Goal: Transaction & Acquisition: Purchase product/service

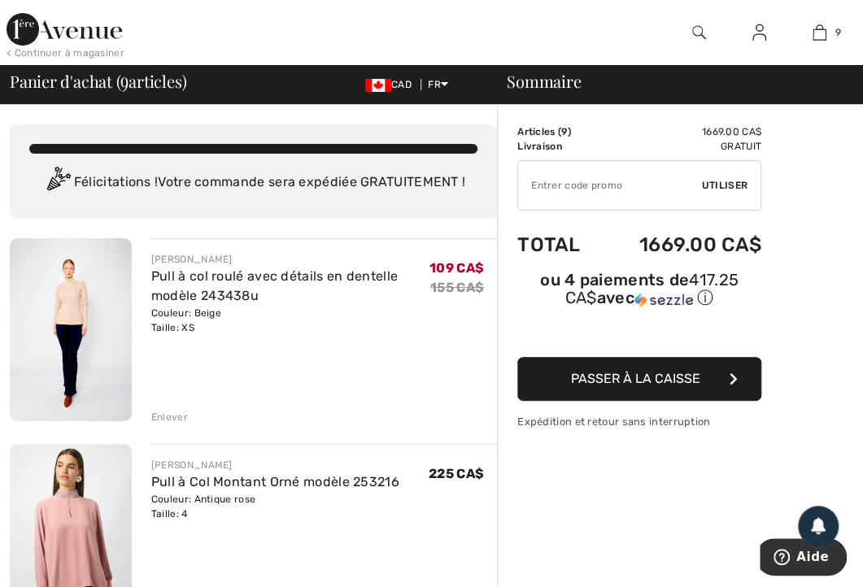
click at [714, 33] on div at bounding box center [699, 32] width 60 height 65
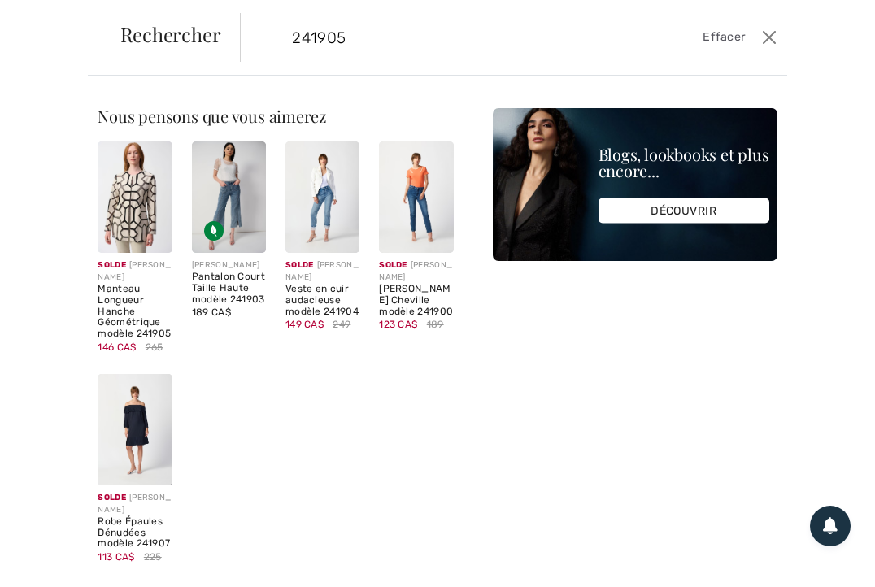
type input "241905"
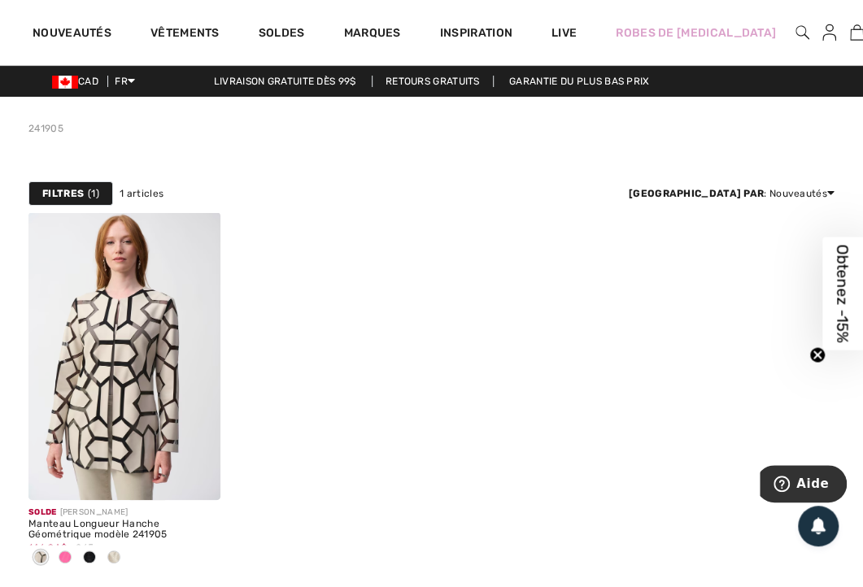
click at [101, 347] on img at bounding box center [124, 356] width 192 height 288
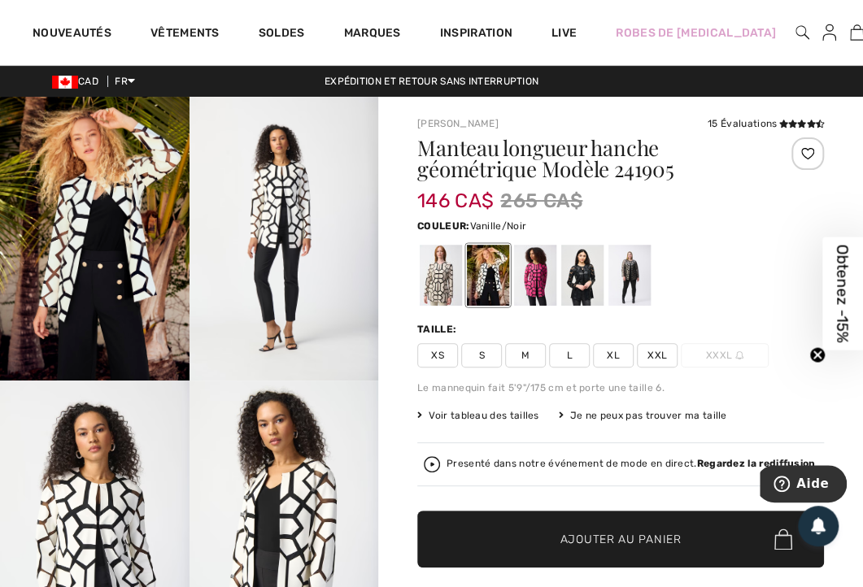
click at [581, 270] on div at bounding box center [582, 275] width 42 height 61
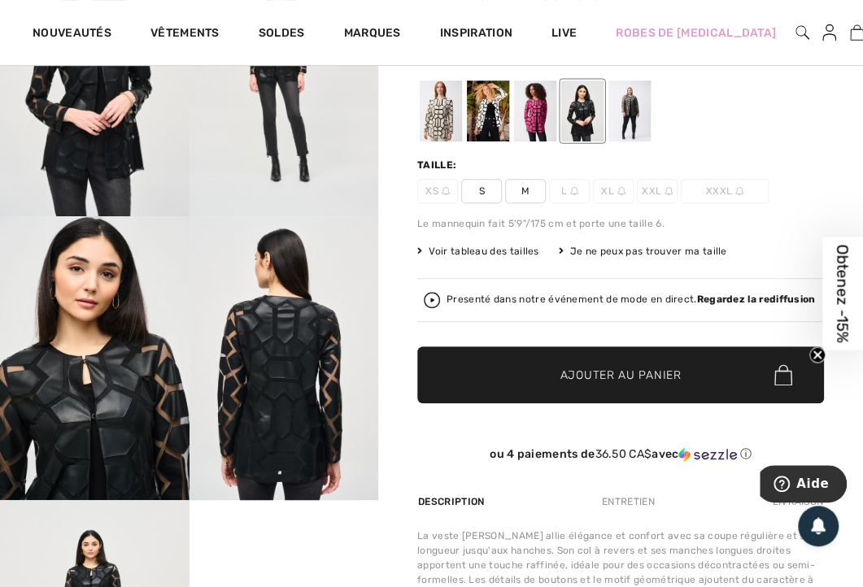
scroll to position [169, 0]
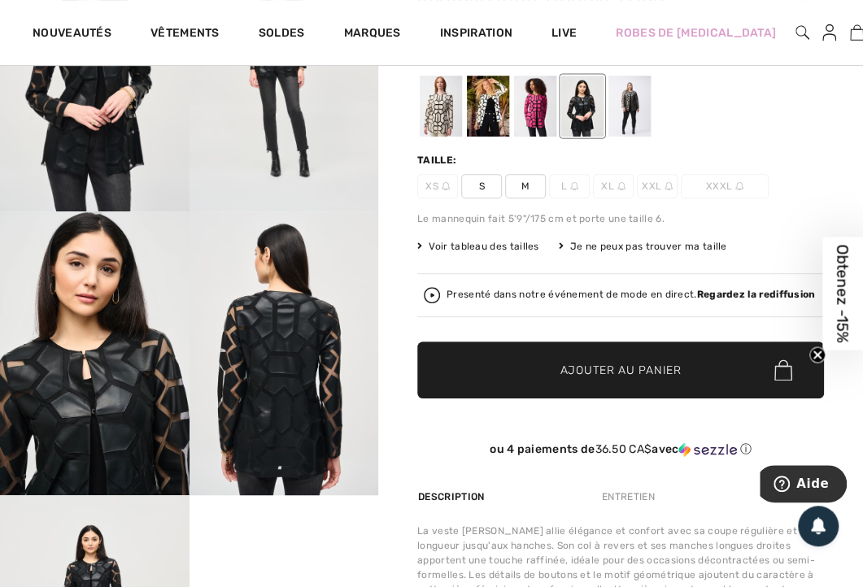
click at [425, 102] on div at bounding box center [441, 106] width 42 height 61
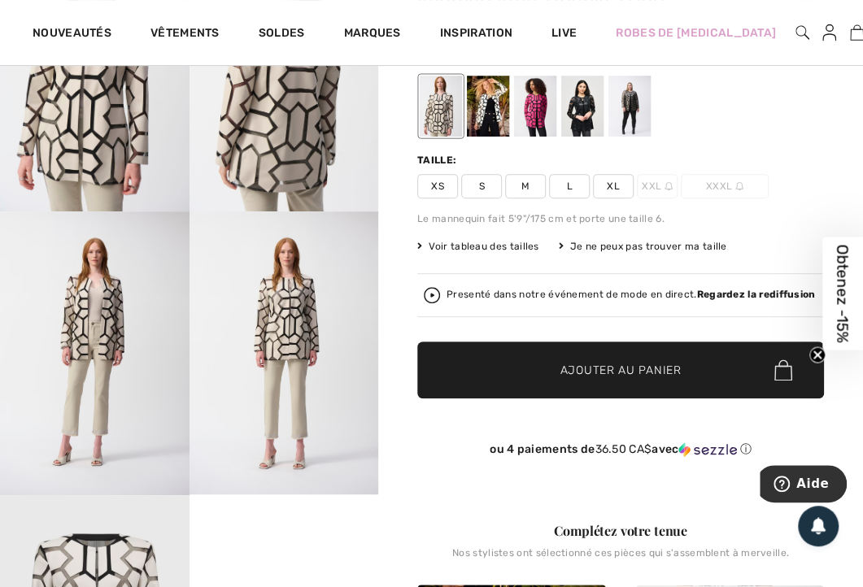
click at [495, 103] on div at bounding box center [488, 106] width 42 height 61
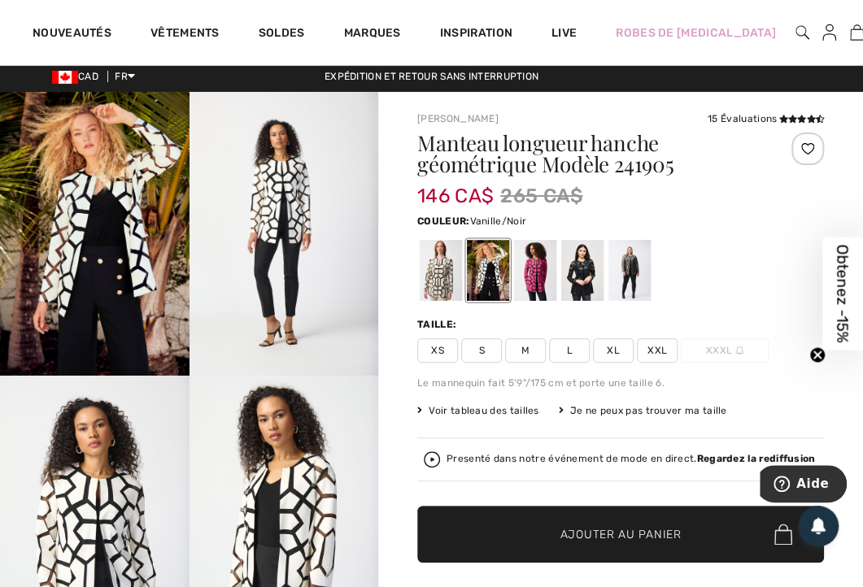
scroll to position [0, 0]
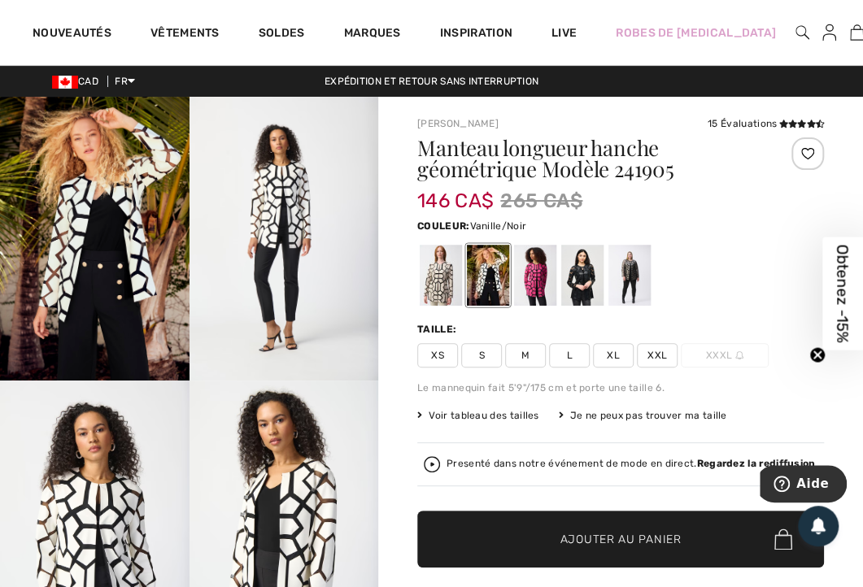
click at [535, 272] on div at bounding box center [535, 275] width 42 height 61
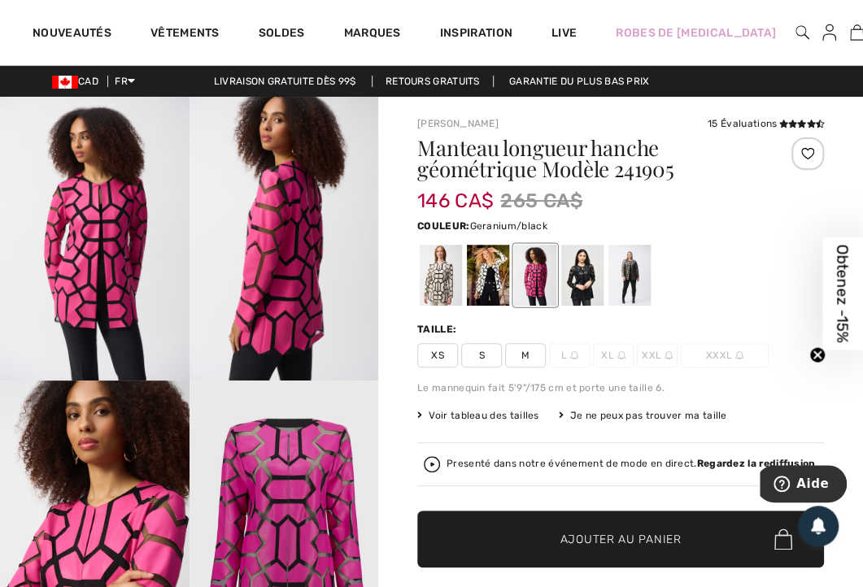
click at [635, 286] on div at bounding box center [630, 275] width 42 height 61
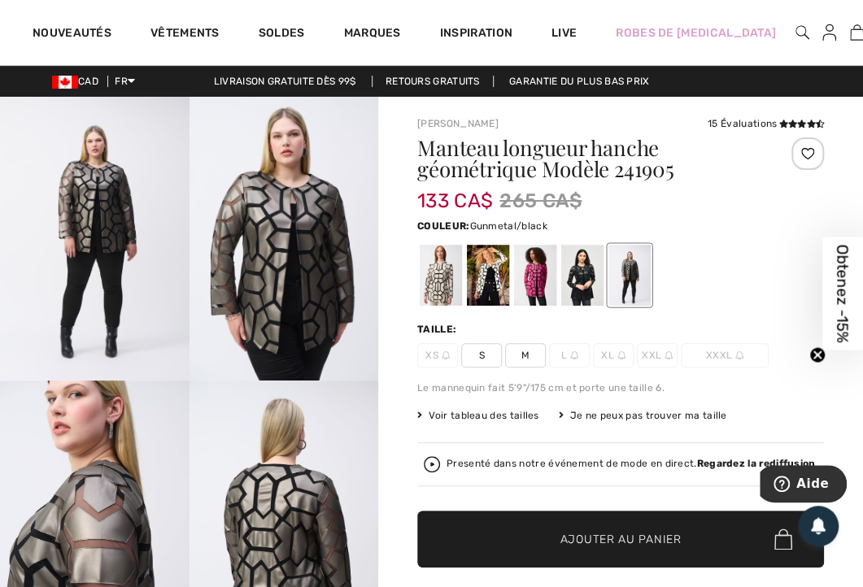
click at [588, 270] on div at bounding box center [582, 275] width 42 height 61
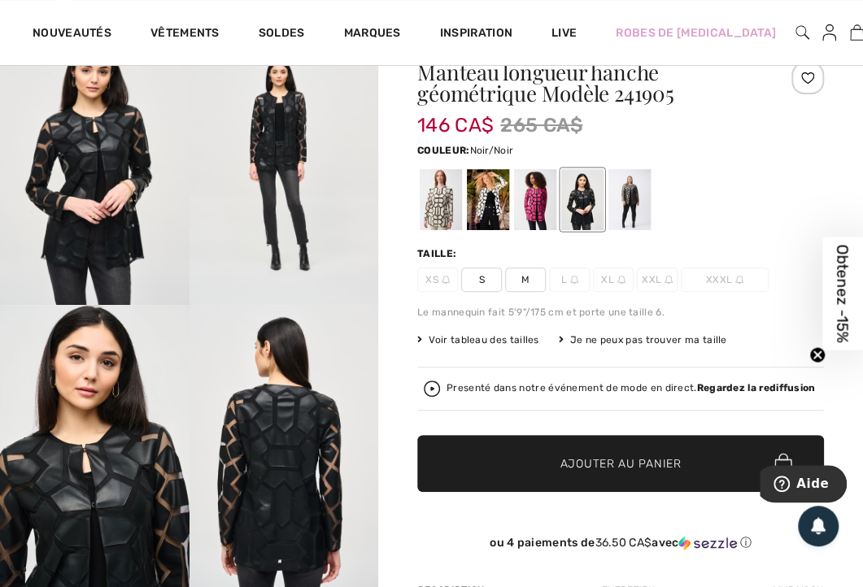
scroll to position [78, 0]
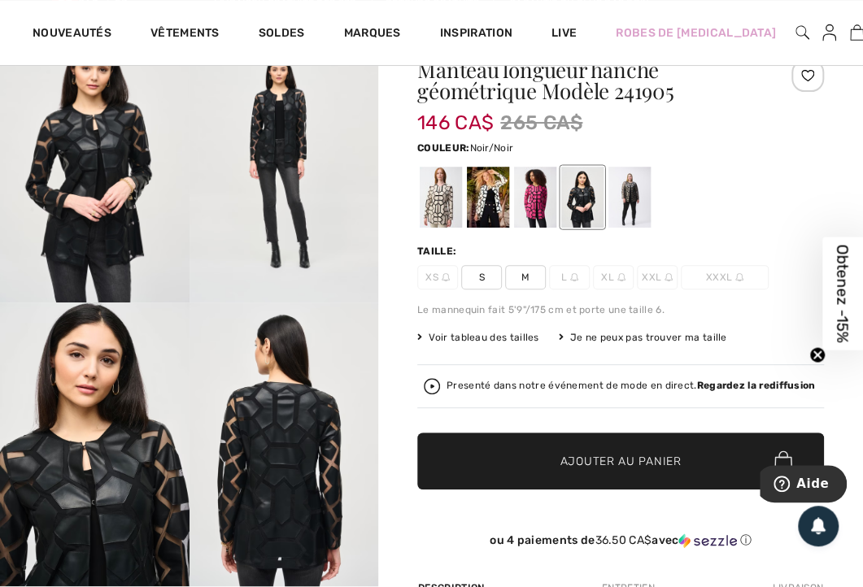
click at [475, 275] on span "S" at bounding box center [481, 277] width 41 height 24
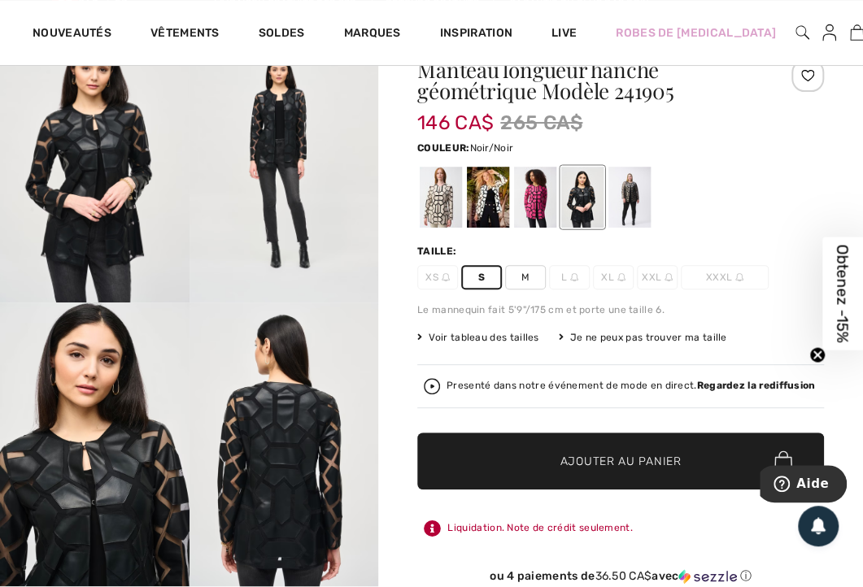
click at [600, 460] on span "Ajouter au panier" at bounding box center [621, 461] width 121 height 17
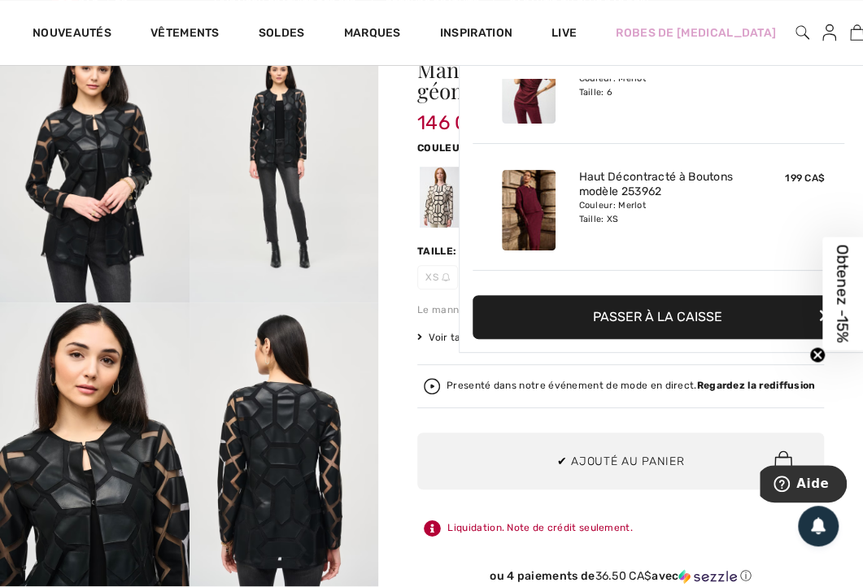
scroll to position [1062, 0]
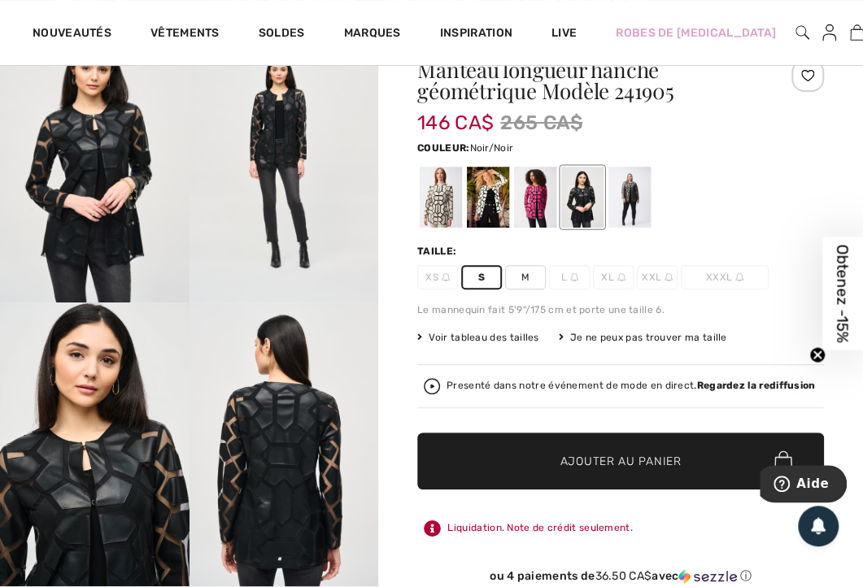
click at [850, 38] on img at bounding box center [857, 33] width 14 height 20
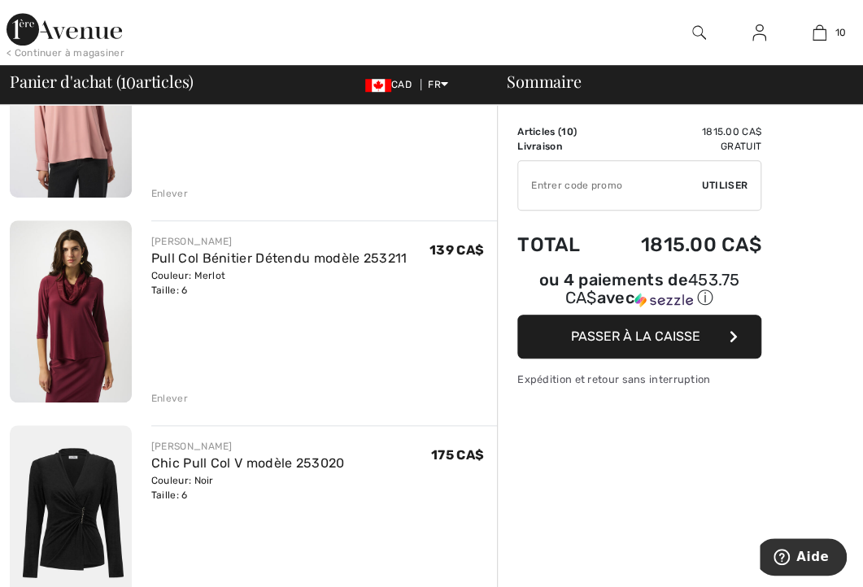
click at [231, 264] on link "Pull Col Bénitier Détendu modèle 253211" at bounding box center [279, 258] width 256 height 15
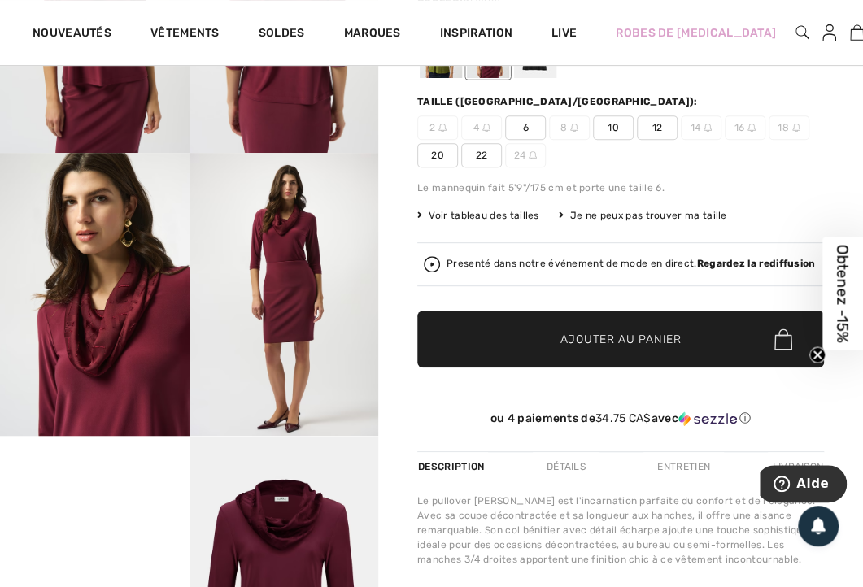
scroll to position [227, 0]
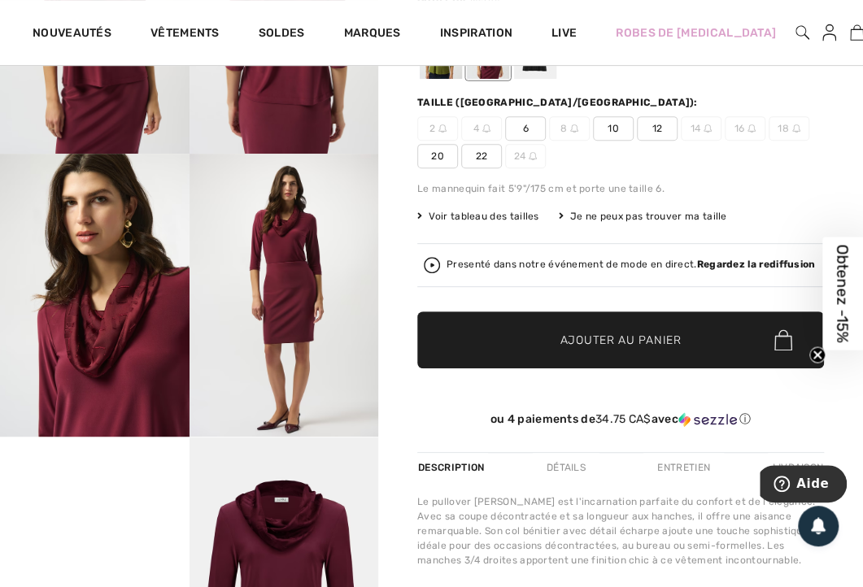
click at [546, 265] on div "Presenté dans notre événement de mode en direct. Regardez la rediffusion" at bounding box center [631, 265] width 369 height 11
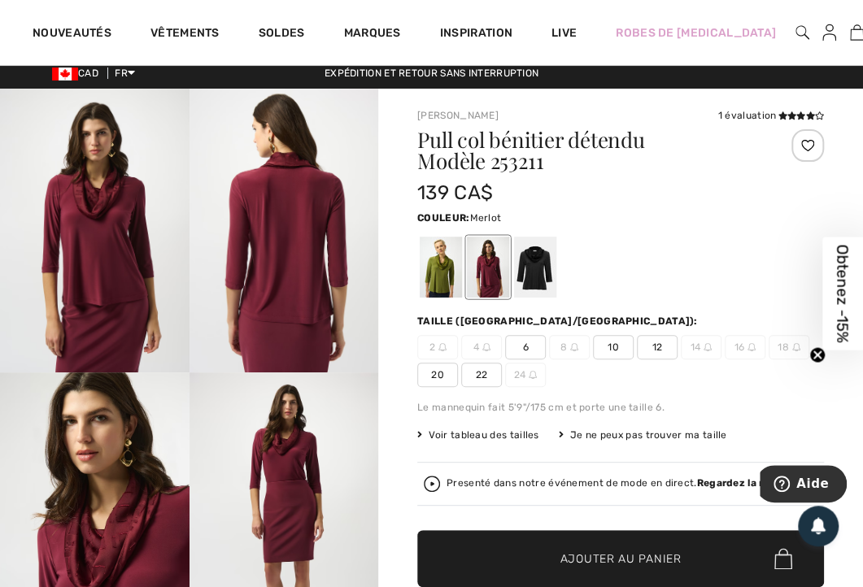
scroll to position [0, 0]
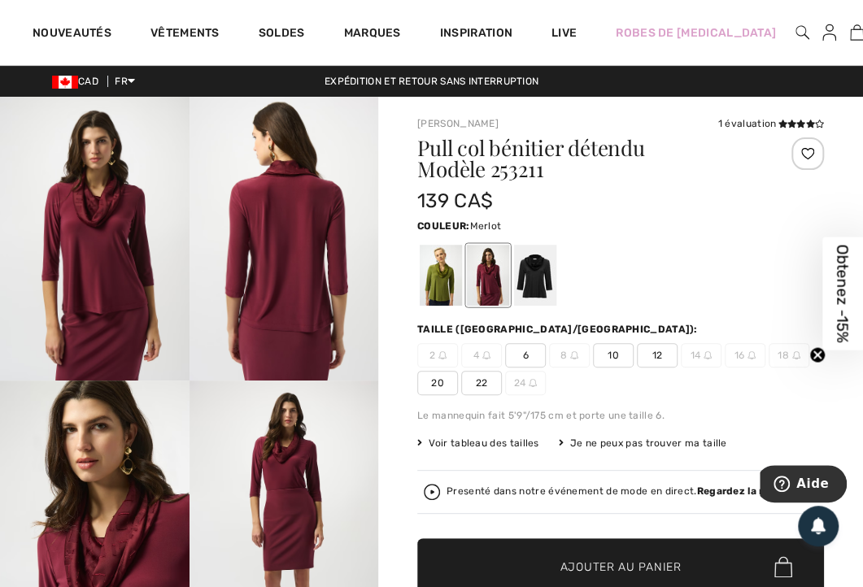
click at [850, 29] on link "10" at bounding box center [857, 33] width 14 height 20
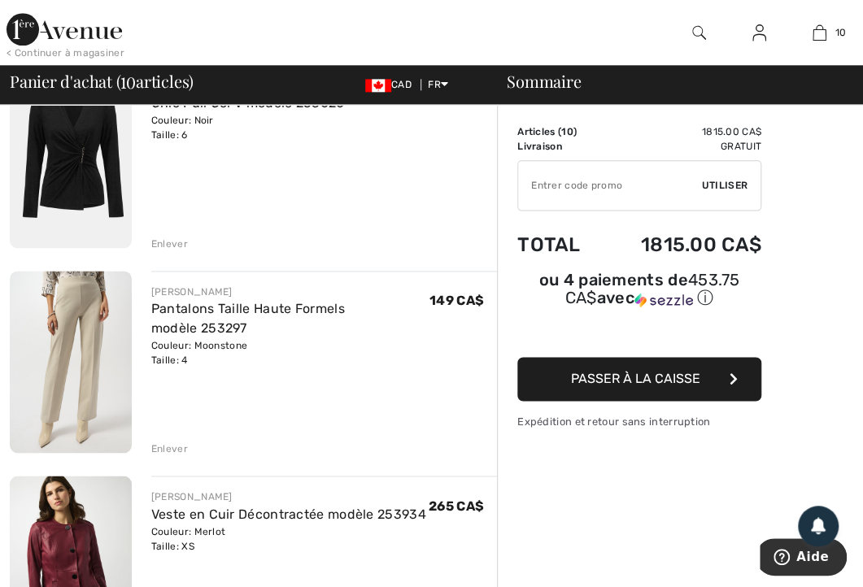
scroll to position [792, 0]
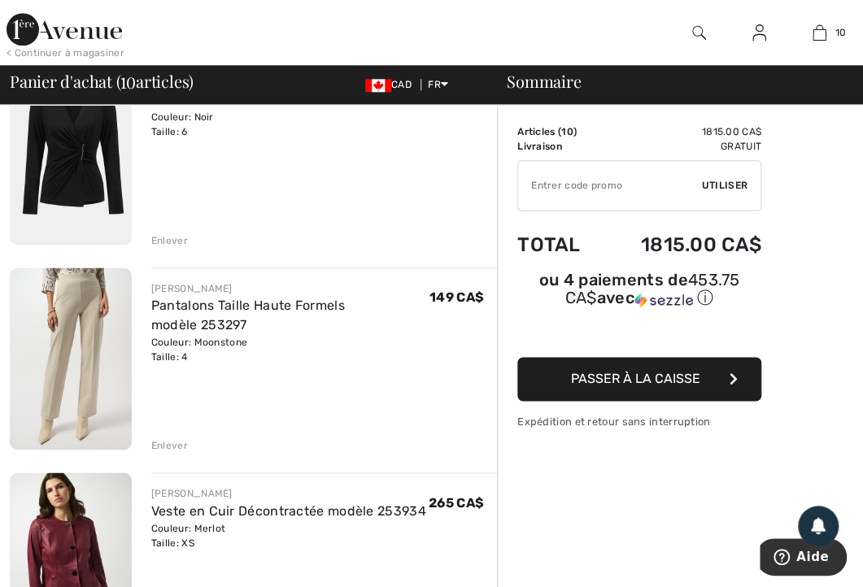
click at [85, 327] on img at bounding box center [71, 359] width 122 height 182
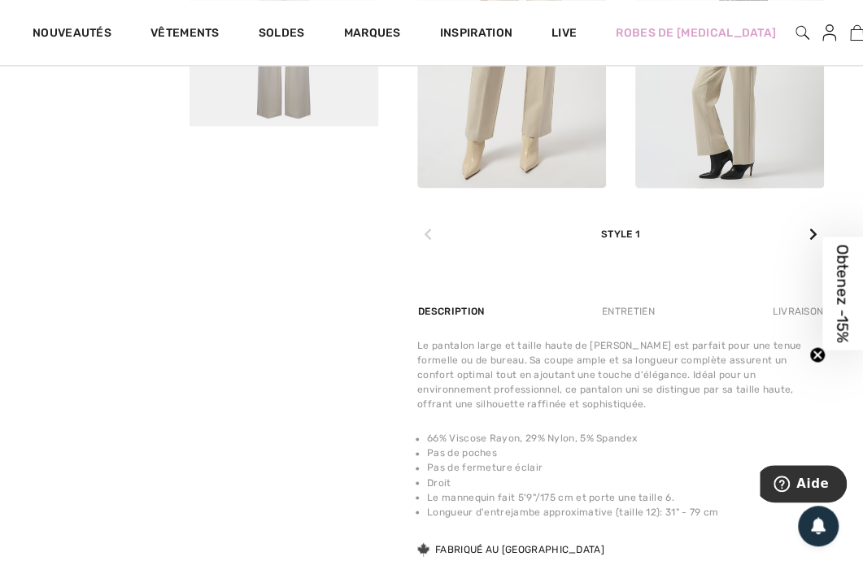
scroll to position [833, 0]
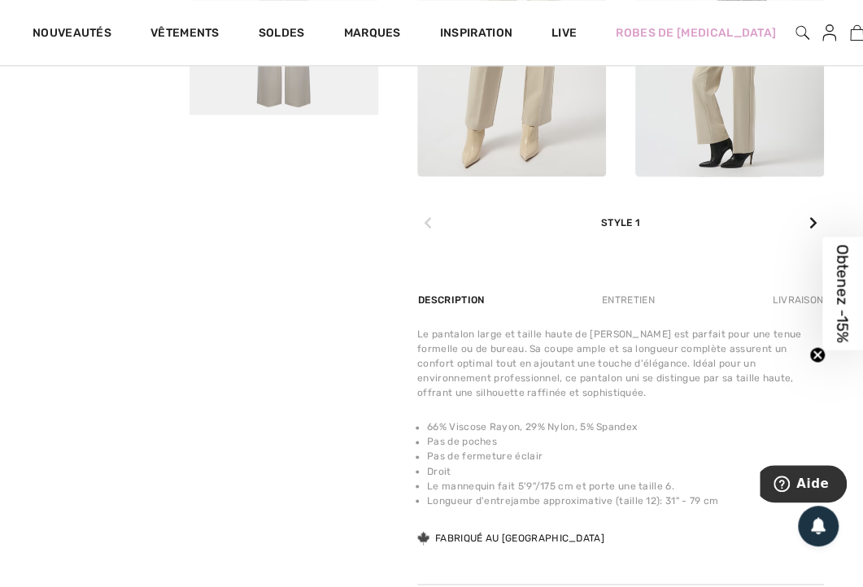
click at [812, 225] on icon at bounding box center [813, 222] width 8 height 13
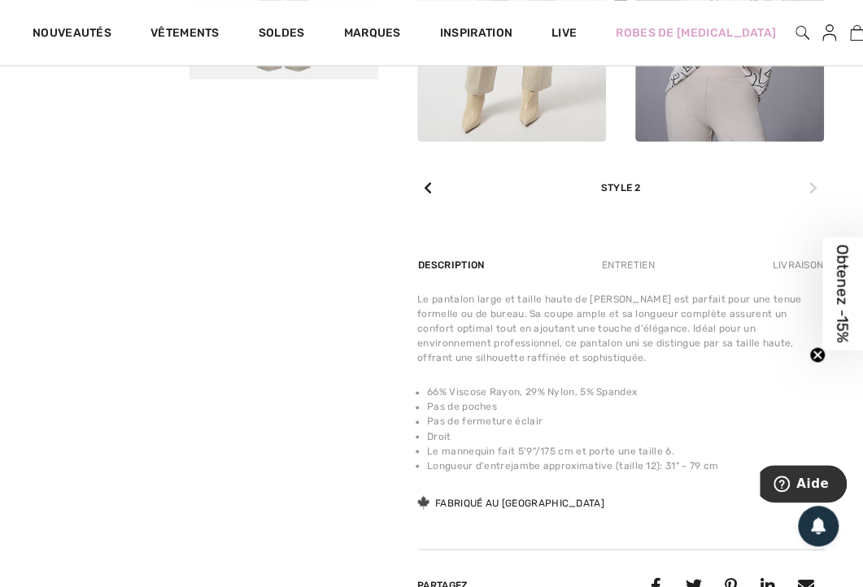
scroll to position [870, 0]
click at [811, 193] on icon at bounding box center [813, 187] width 8 height 13
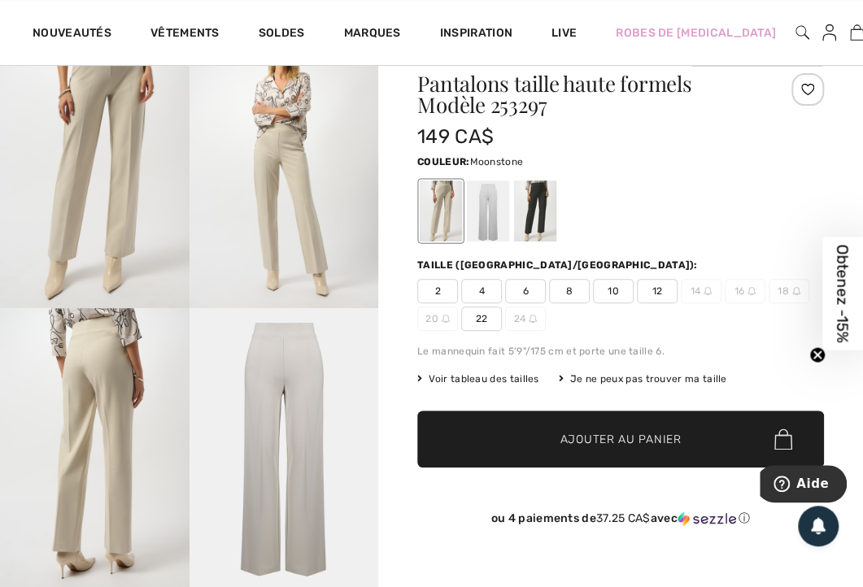
scroll to position [0, 0]
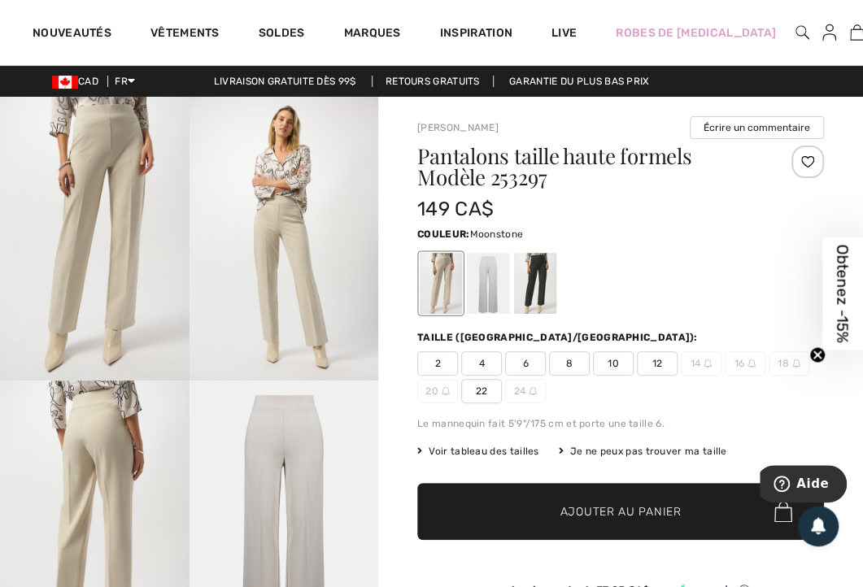
click at [485, 273] on div at bounding box center [488, 283] width 42 height 61
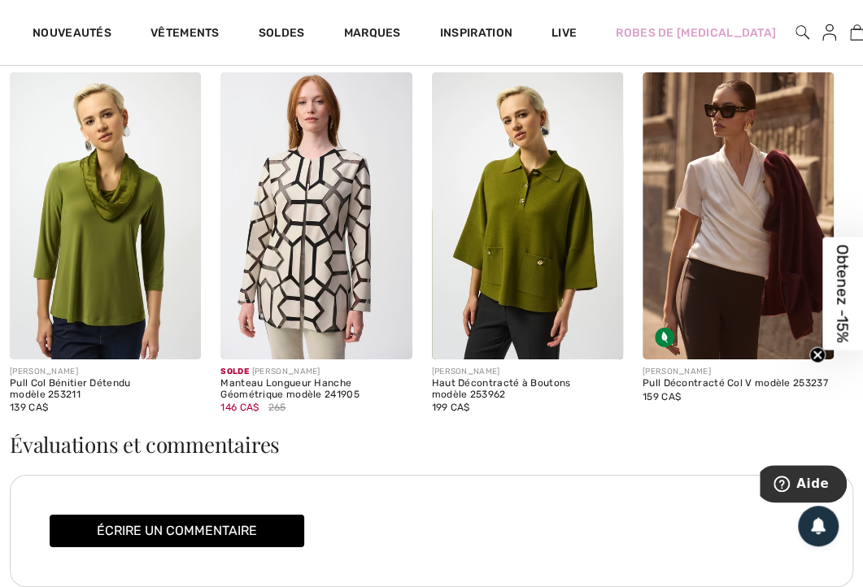
scroll to position [2305, 0]
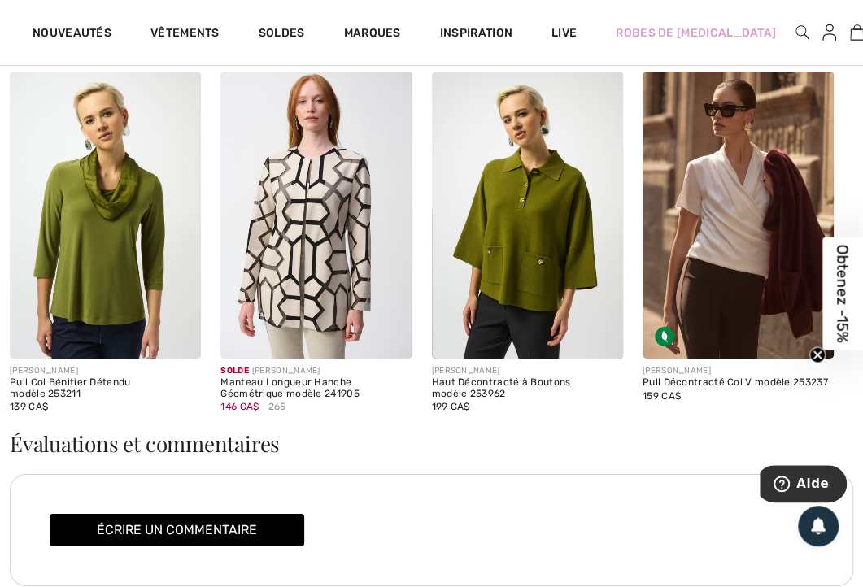
click at [550, 189] on img at bounding box center [527, 215] width 191 height 287
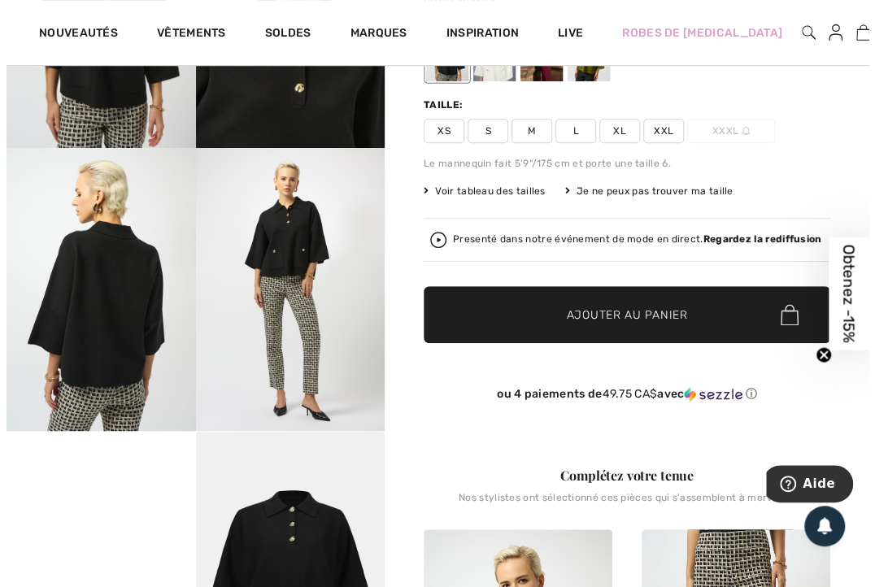
scroll to position [225, 0]
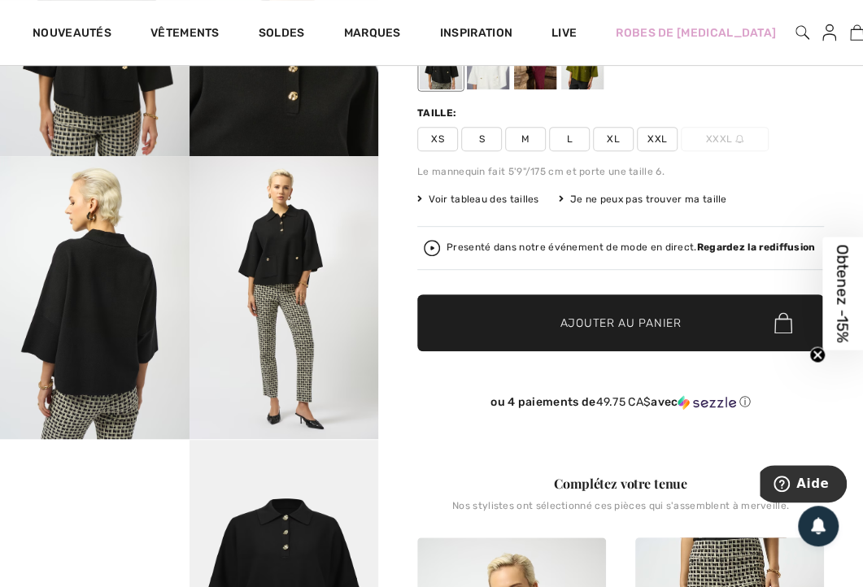
click at [540, 243] on div "Presenté dans notre événement de mode en direct. Regardez la rediffusion" at bounding box center [631, 247] width 369 height 11
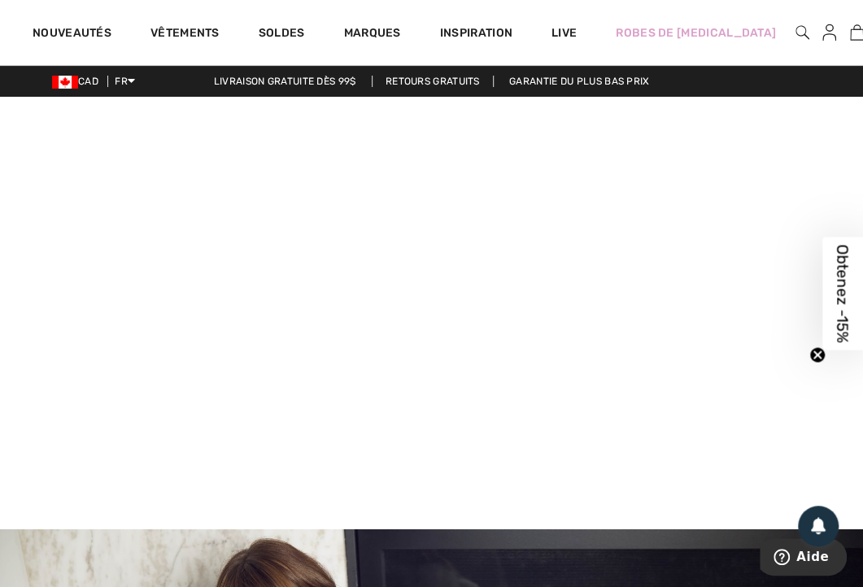
click at [796, 41] on img at bounding box center [803, 33] width 14 height 20
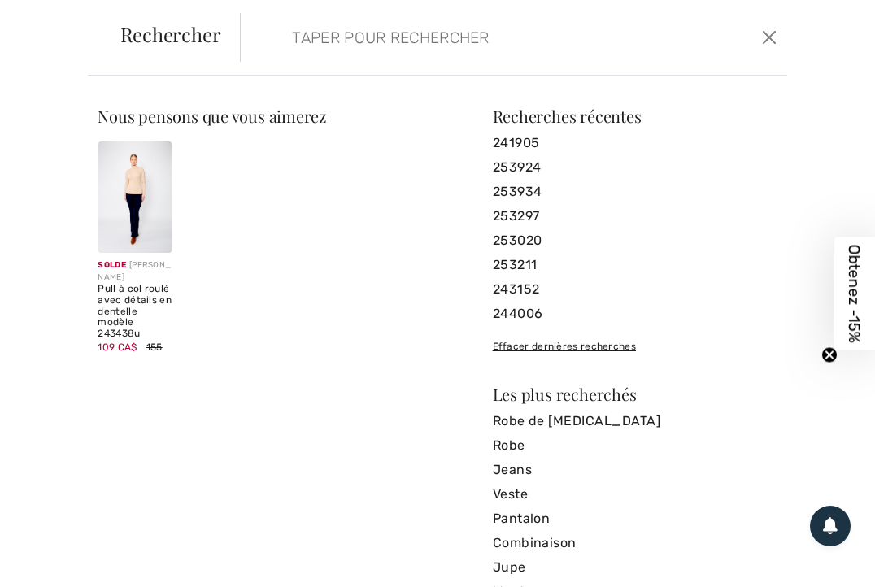
click at [526, 166] on link "253924" at bounding box center [635, 167] width 285 height 24
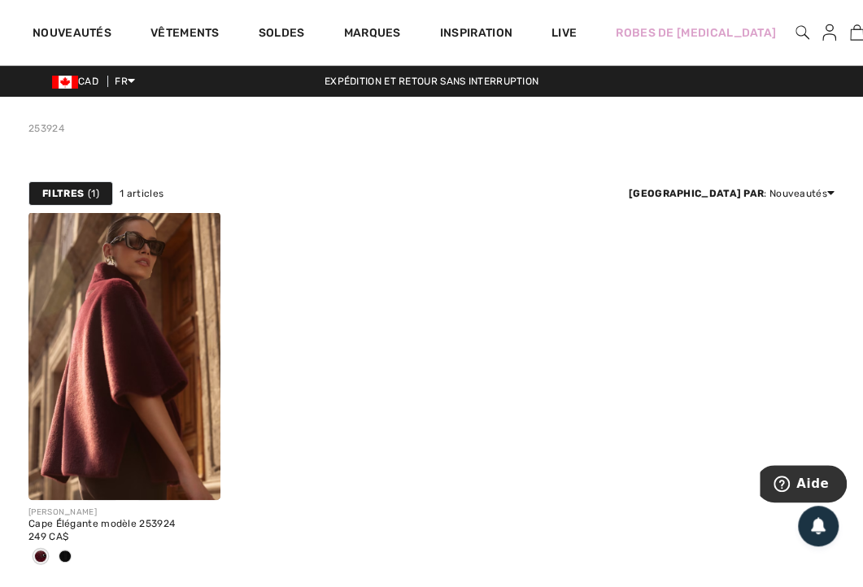
click at [172, 332] on img at bounding box center [124, 356] width 192 height 288
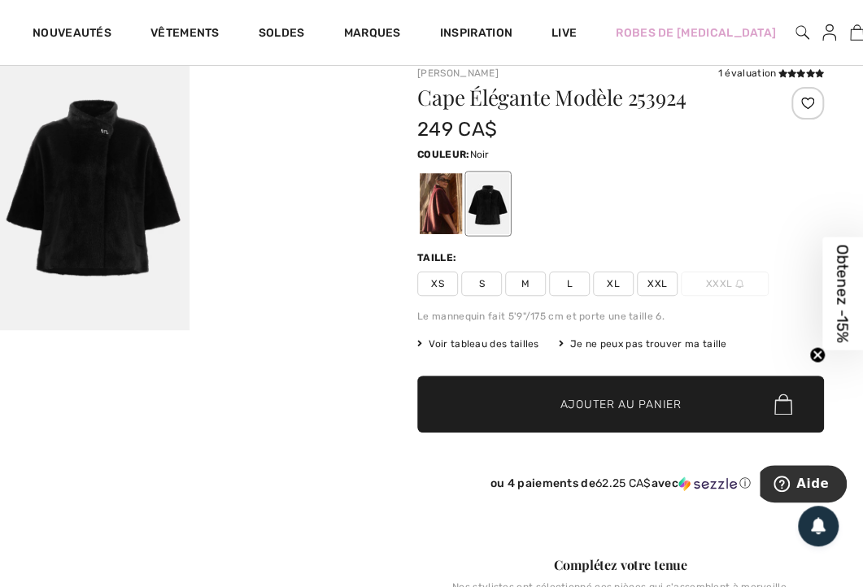
scroll to position [37, 0]
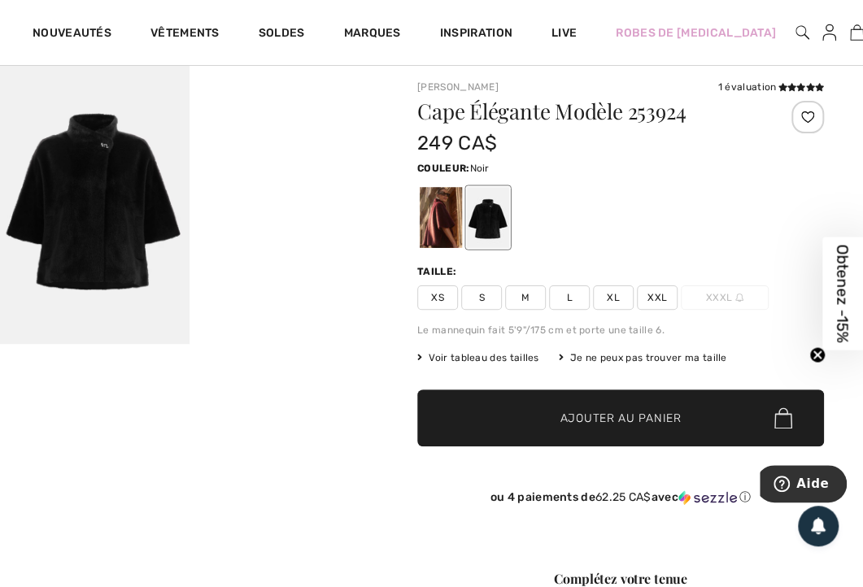
click at [446, 221] on div at bounding box center [441, 217] width 42 height 61
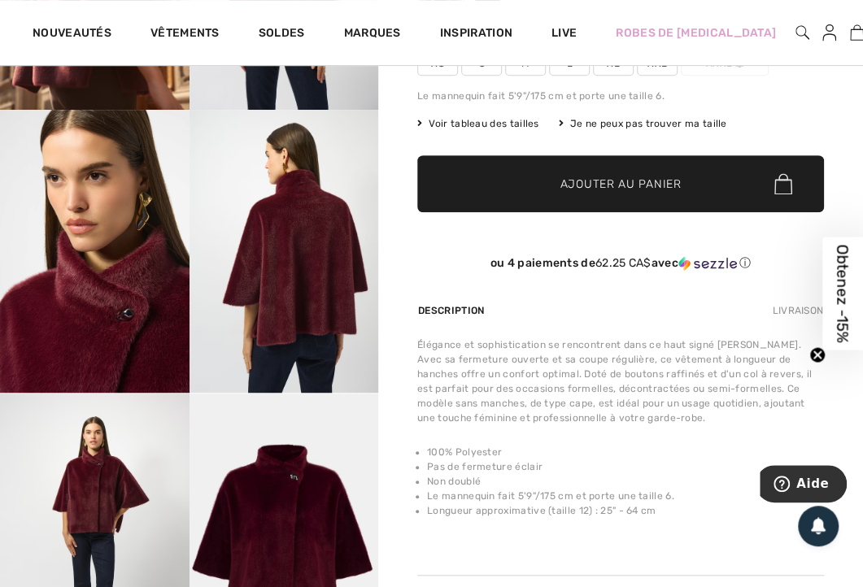
scroll to position [0, 0]
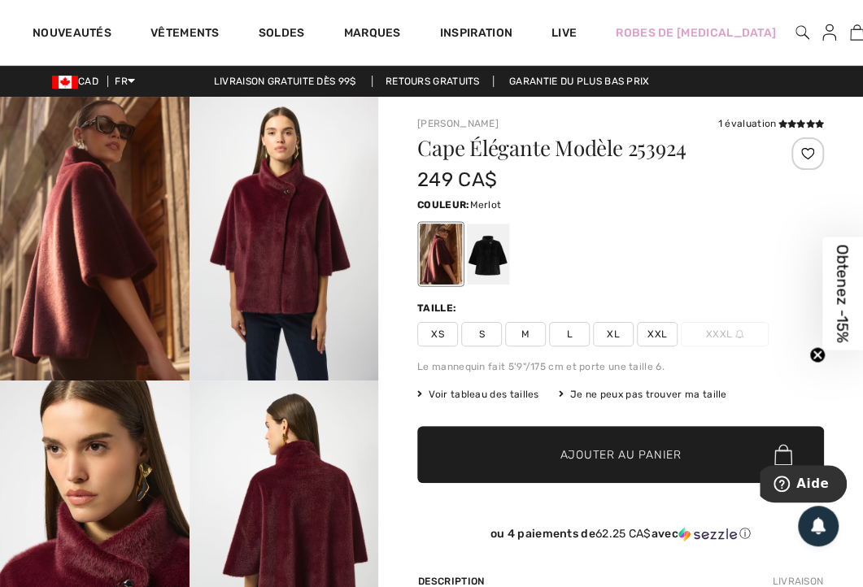
click at [568, 41] on link "Live" at bounding box center [564, 32] width 25 height 17
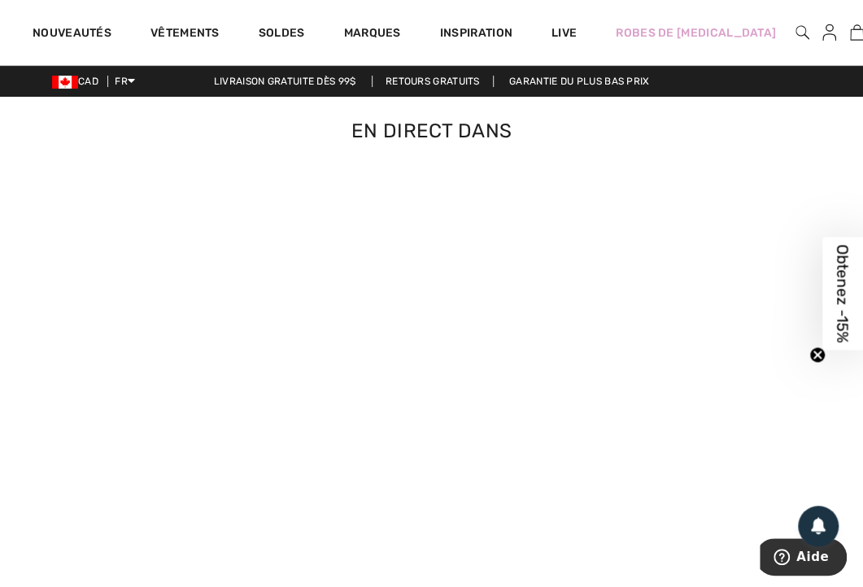
click at [850, 25] on img at bounding box center [857, 33] width 14 height 20
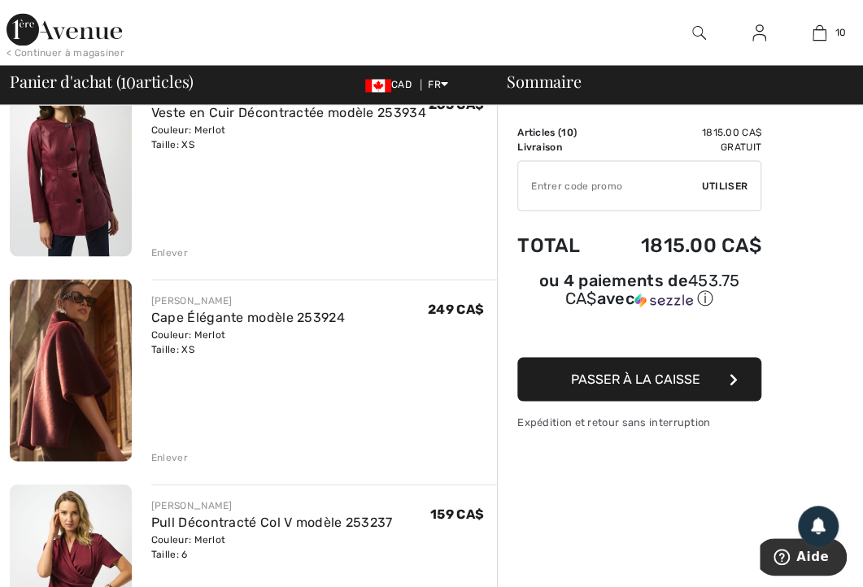
scroll to position [1195, 0]
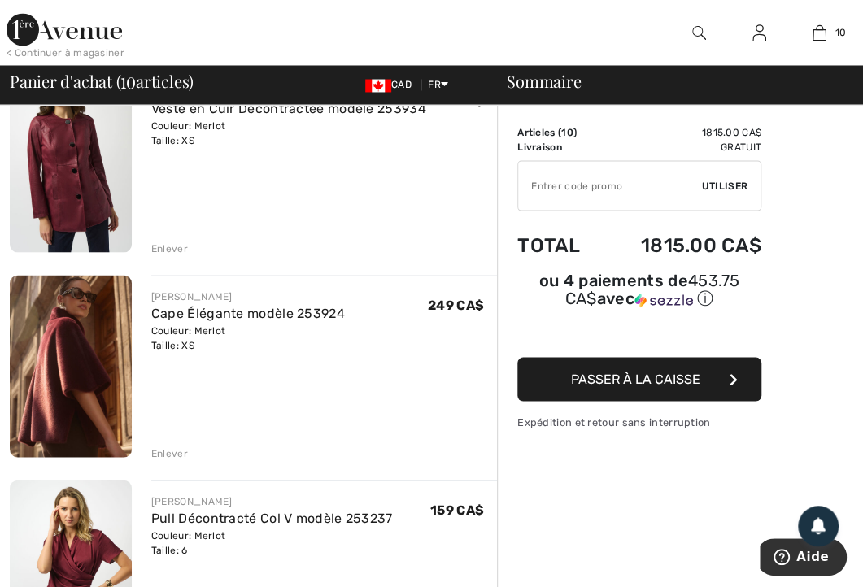
click at [698, 46] on div at bounding box center [699, 32] width 60 height 65
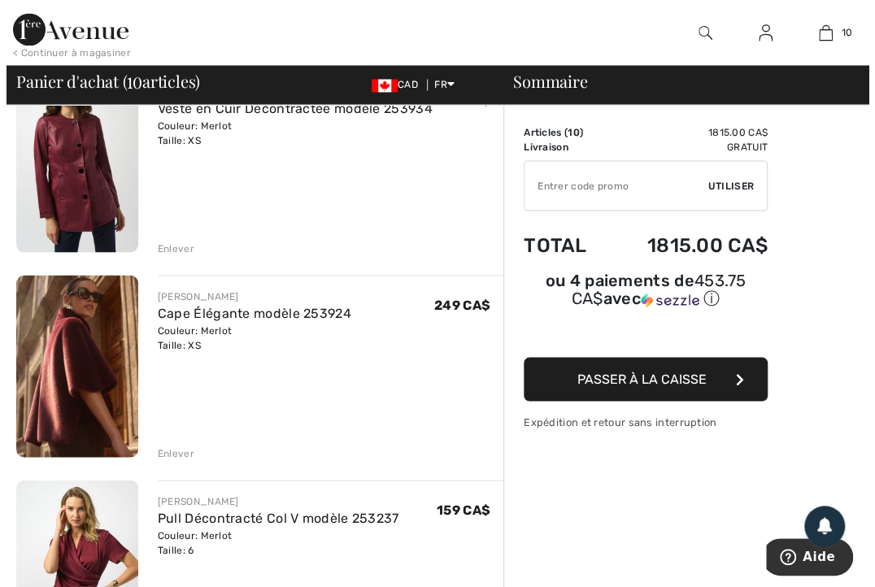
scroll to position [1219, 0]
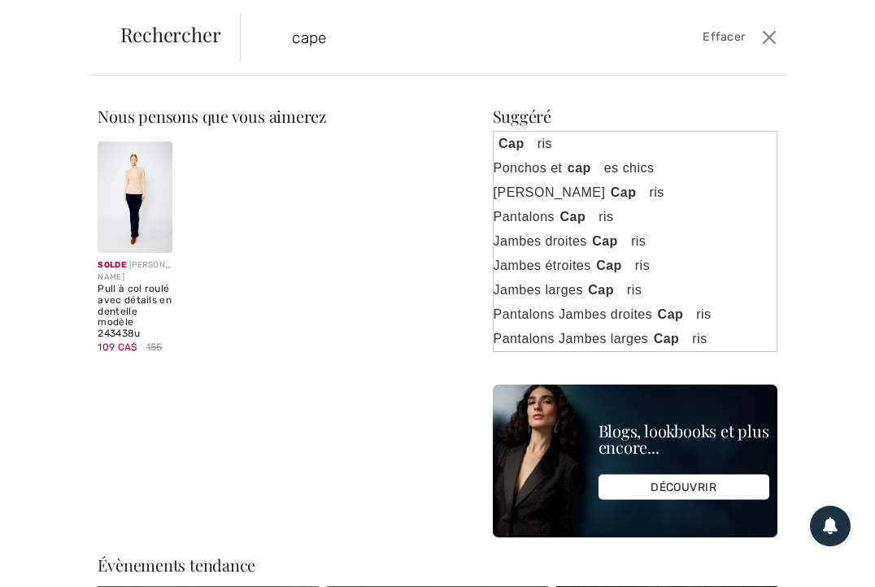
type input "cape"
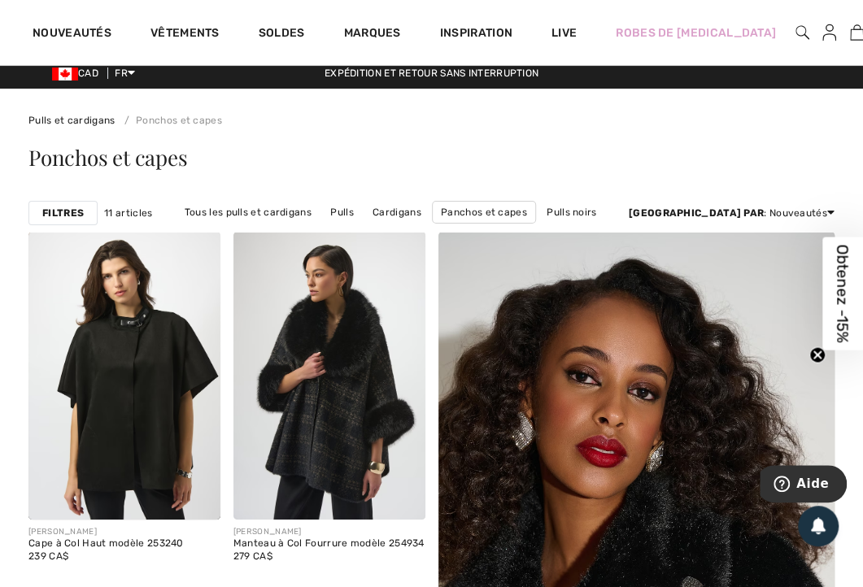
scroll to position [7, 0]
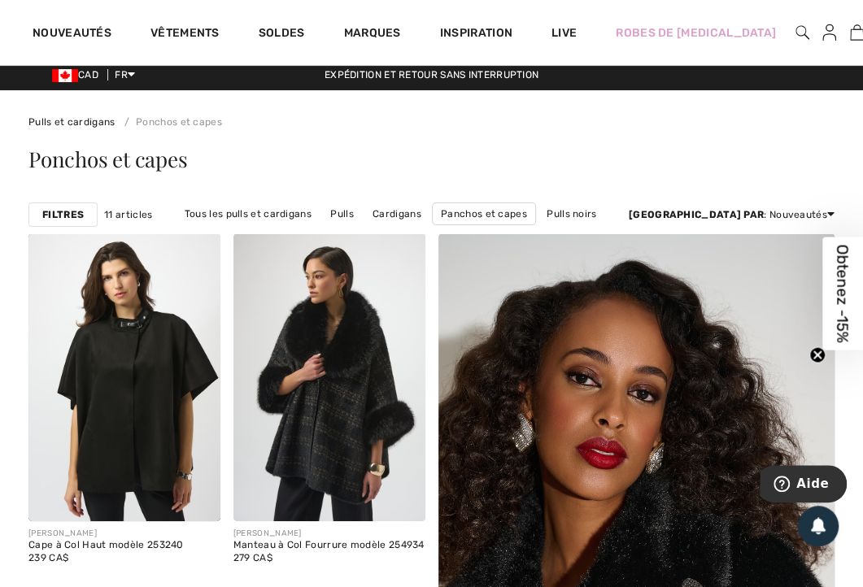
click at [290, 33] on link "Soldes" at bounding box center [282, 34] width 46 height 17
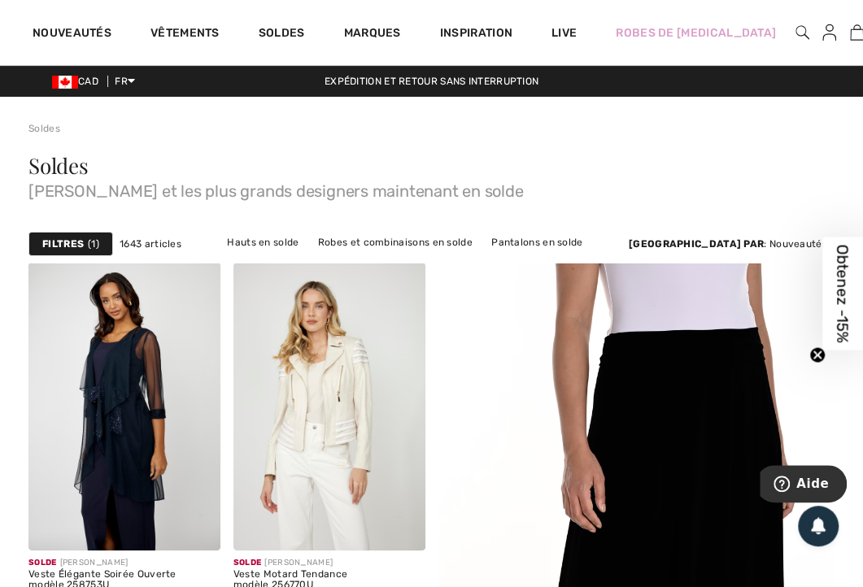
click at [307, 241] on link "Hauts en solde" at bounding box center [263, 242] width 88 height 21
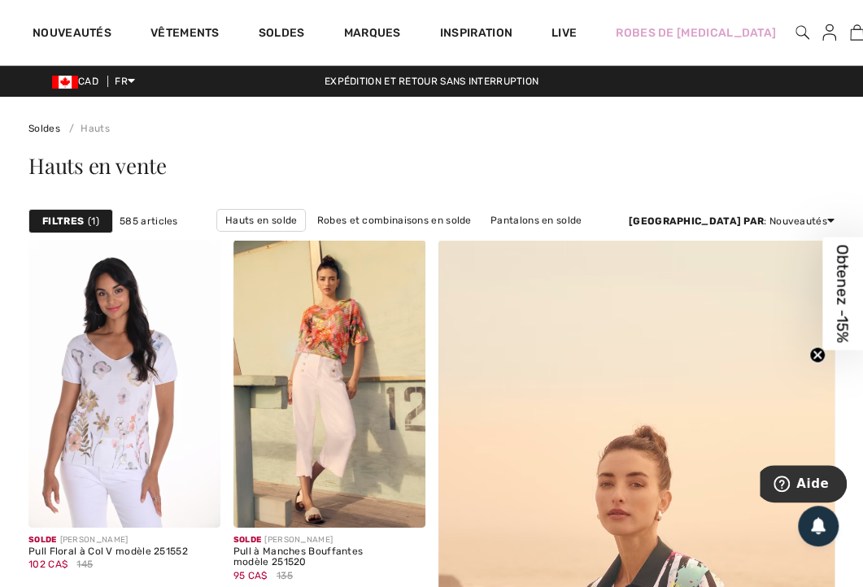
click at [83, 226] on div "Filtres 1" at bounding box center [70, 221] width 85 height 24
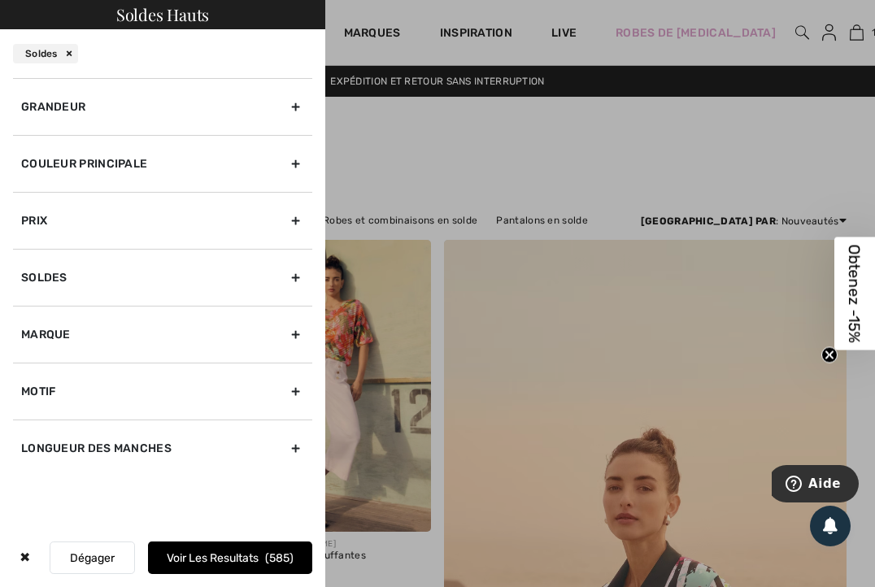
click at [487, 147] on div at bounding box center [437, 293] width 875 height 587
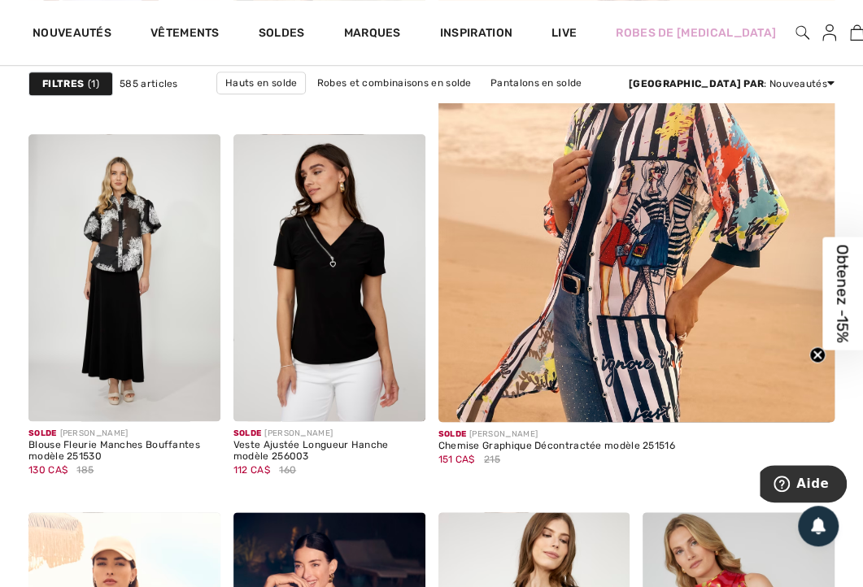
scroll to position [428, 0]
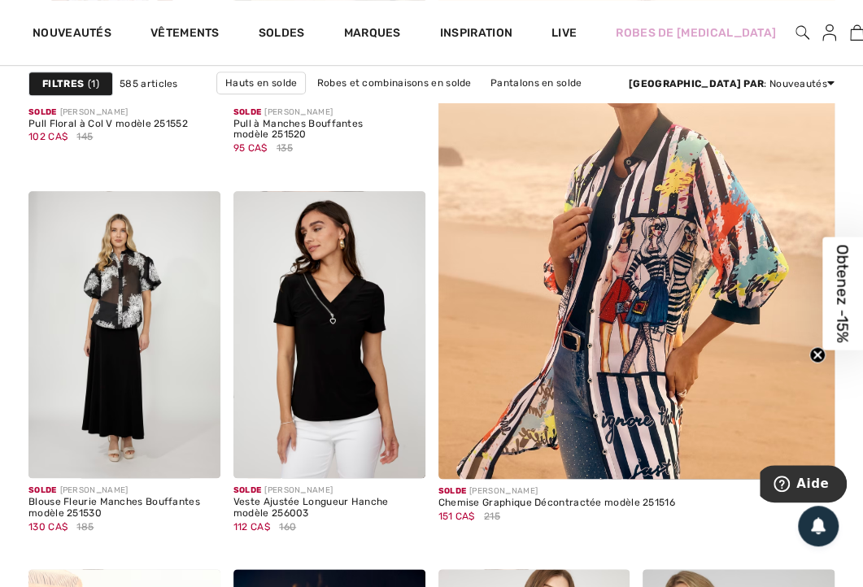
click at [366, 39] on link "Marques" at bounding box center [372, 34] width 57 height 17
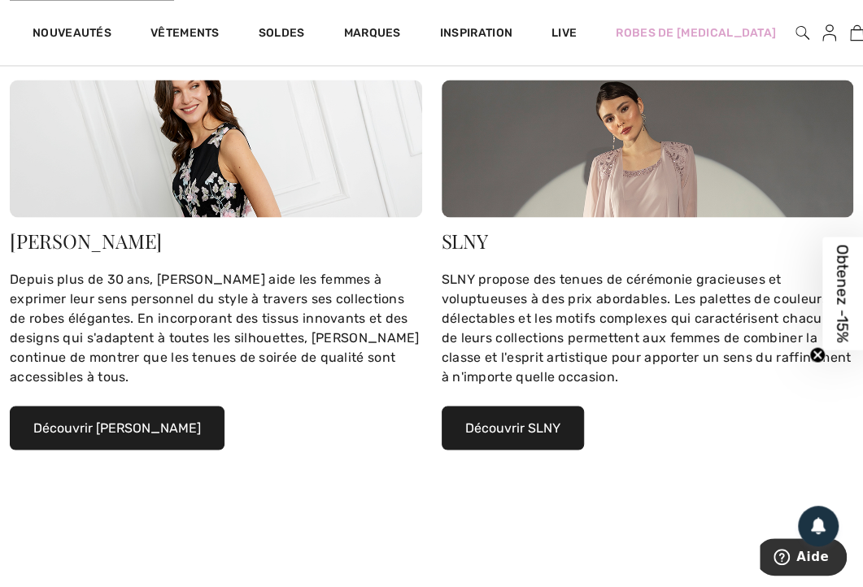
scroll to position [1087, 0]
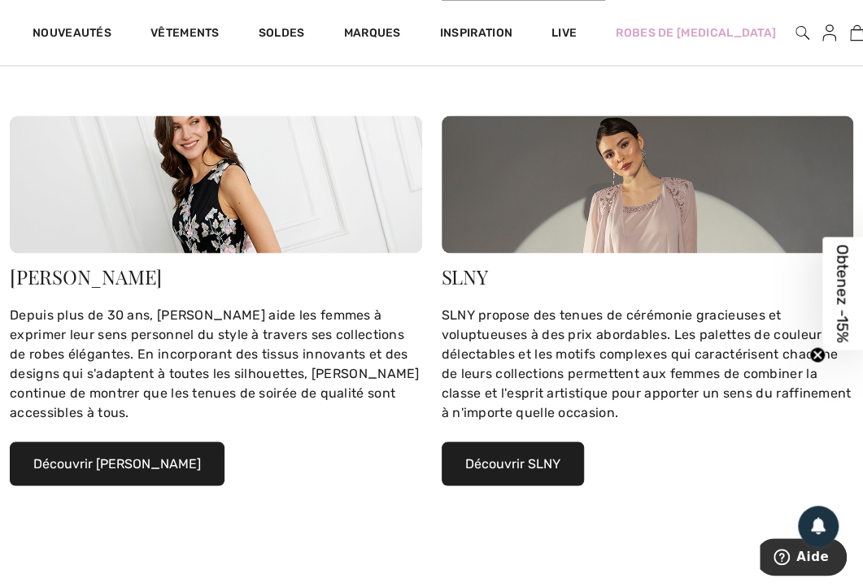
click at [157, 449] on button "Découvrir Alex Evenings" at bounding box center [117, 464] width 215 height 44
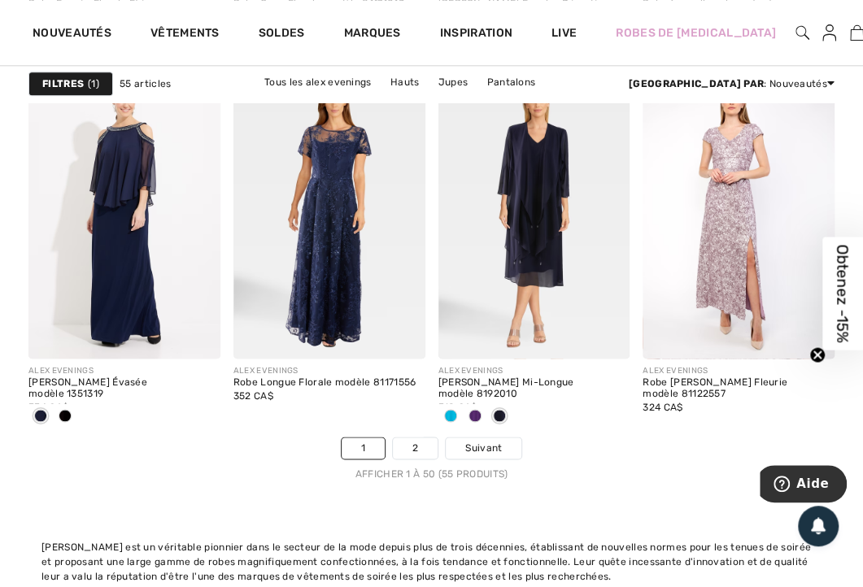
scroll to position [6010, 0]
click at [419, 437] on link "2" at bounding box center [415, 447] width 45 height 21
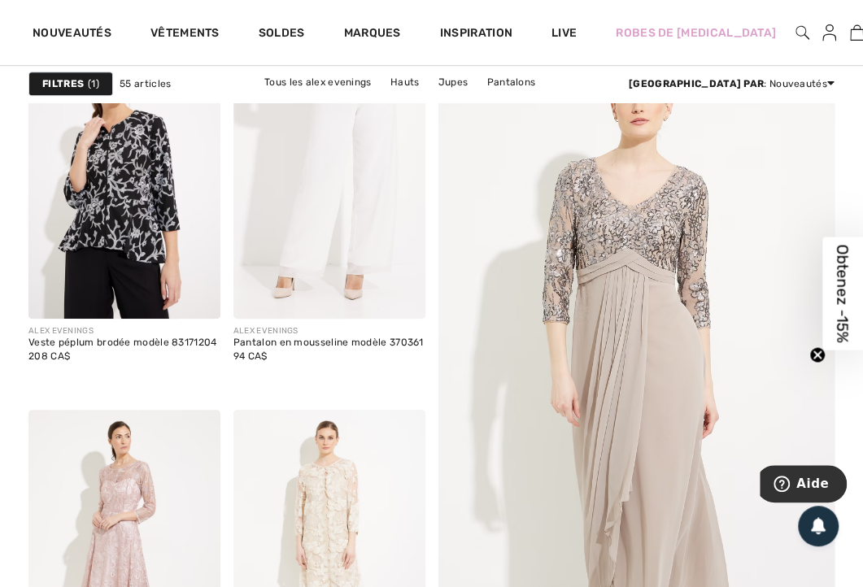
scroll to position [460, 0]
